Goal: Navigation & Orientation: Go to known website

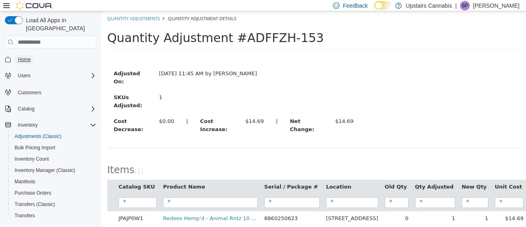
click at [27, 55] on span "Home" at bounding box center [24, 60] width 13 height 10
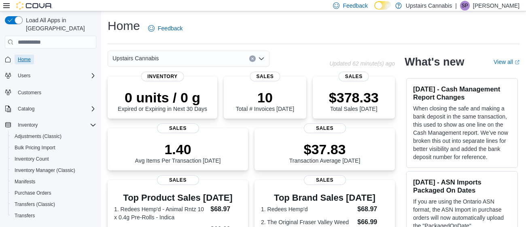
click at [27, 55] on span "Home" at bounding box center [24, 60] width 13 height 10
